Goal: Information Seeking & Learning: Learn about a topic

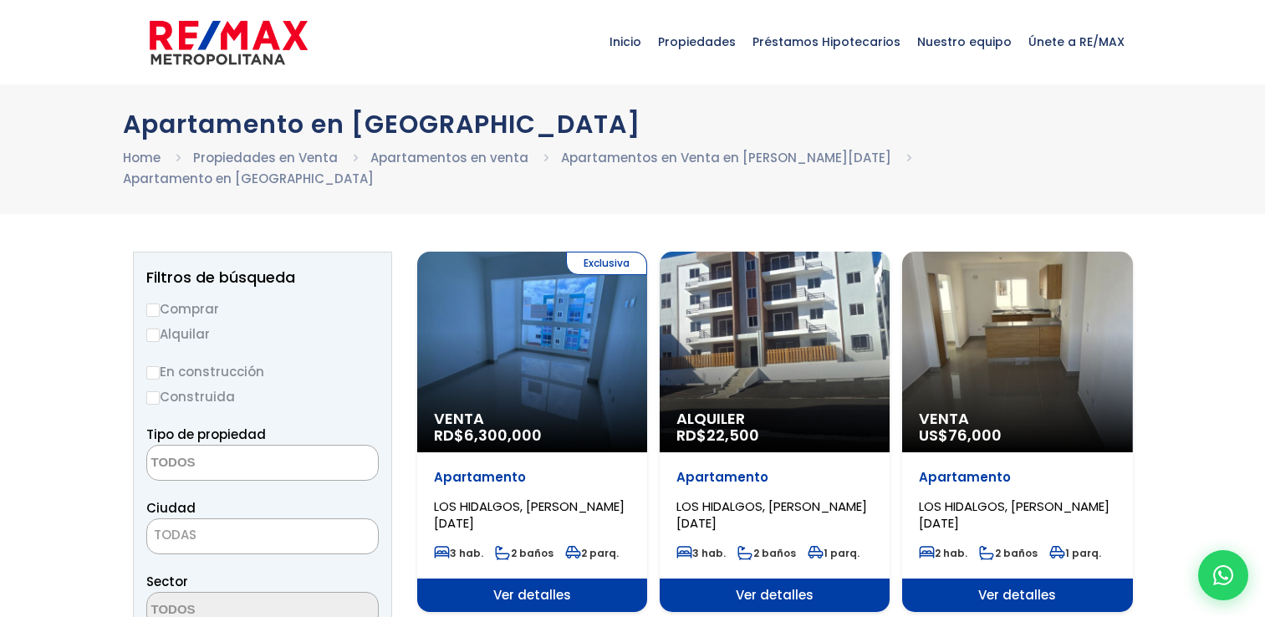
select select
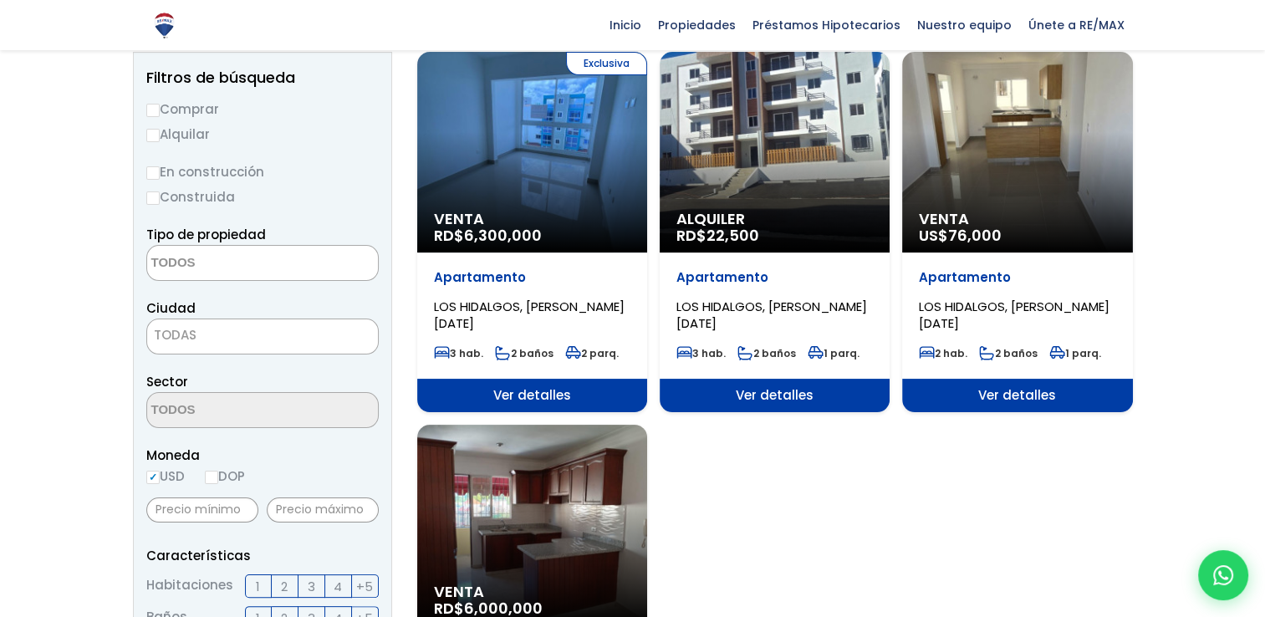
scroll to position [203, 0]
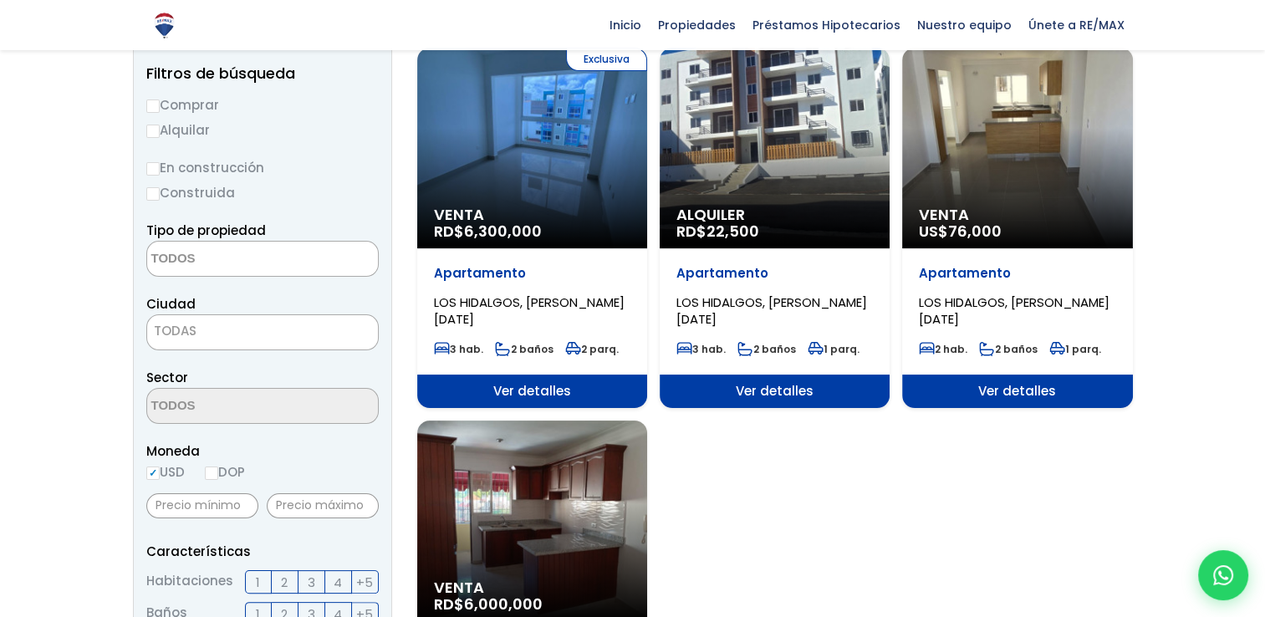
click at [549, 119] on div "Exclusiva Venta RD$ 6,300,000" at bounding box center [532, 148] width 230 height 201
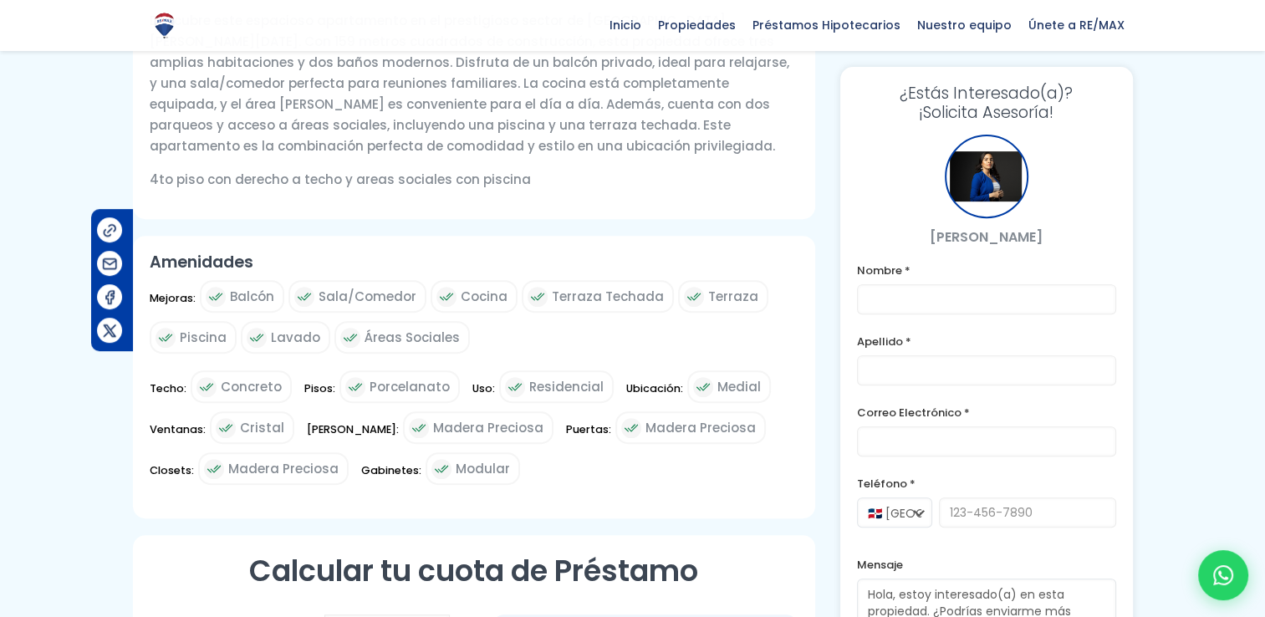
scroll to position [638, 0]
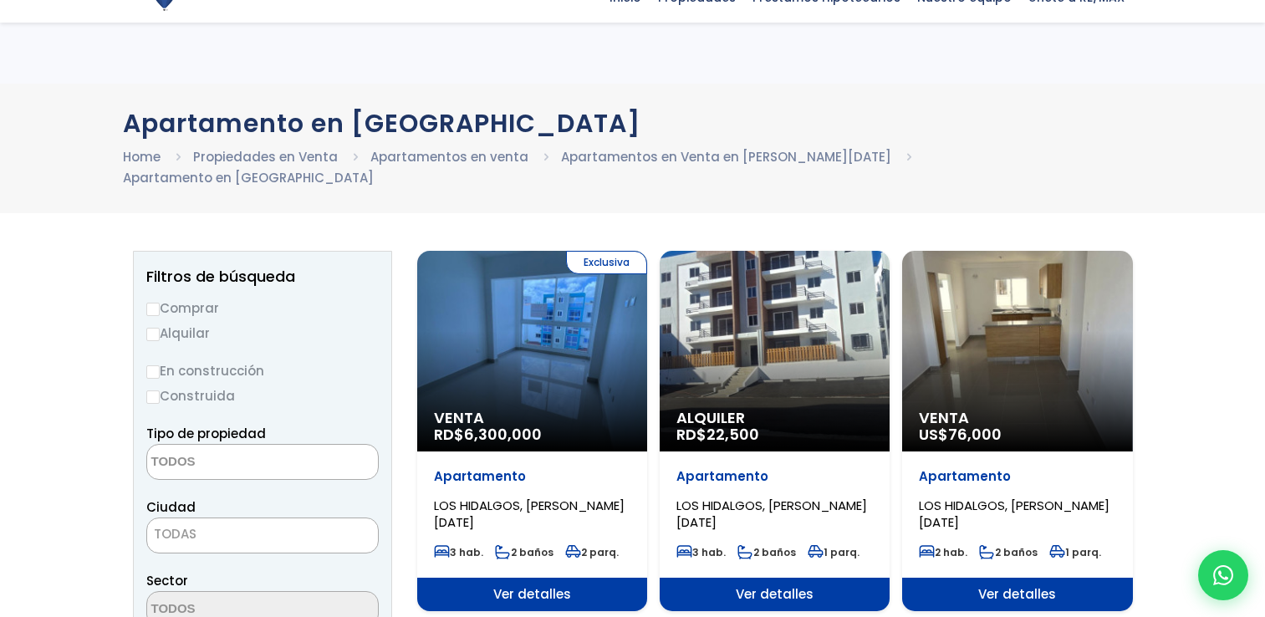
select select
